Goal: Information Seeking & Learning: Compare options

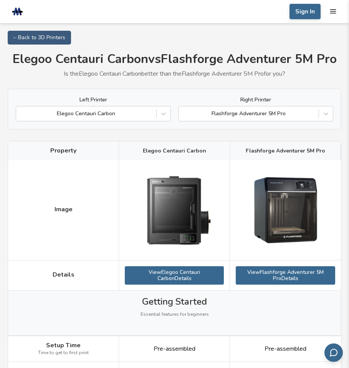
click at [175, 239] on img at bounding box center [174, 210] width 77 height 88
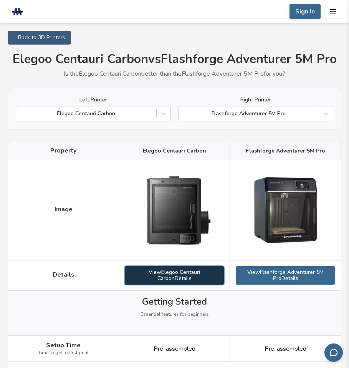
click at [178, 273] on link "View Elegoo Centauri Carbon Details" at bounding box center [174, 275] width 99 height 18
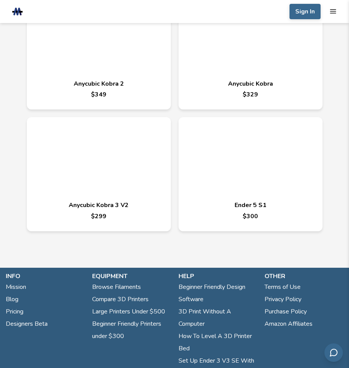
scroll to position [3227, 0]
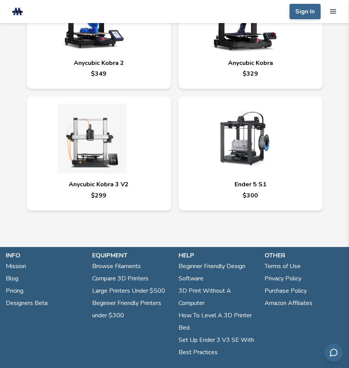
click at [247, 173] on img at bounding box center [243, 138] width 115 height 69
